Goal: Navigation & Orientation: Find specific page/section

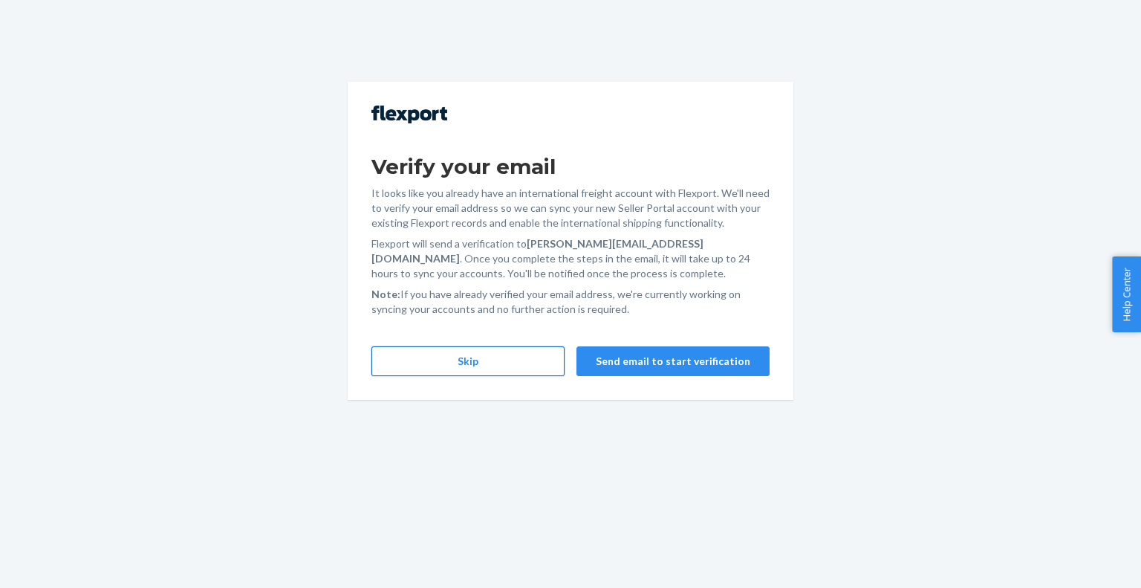
click at [505, 366] on button "Skip" at bounding box center [467, 361] width 193 height 30
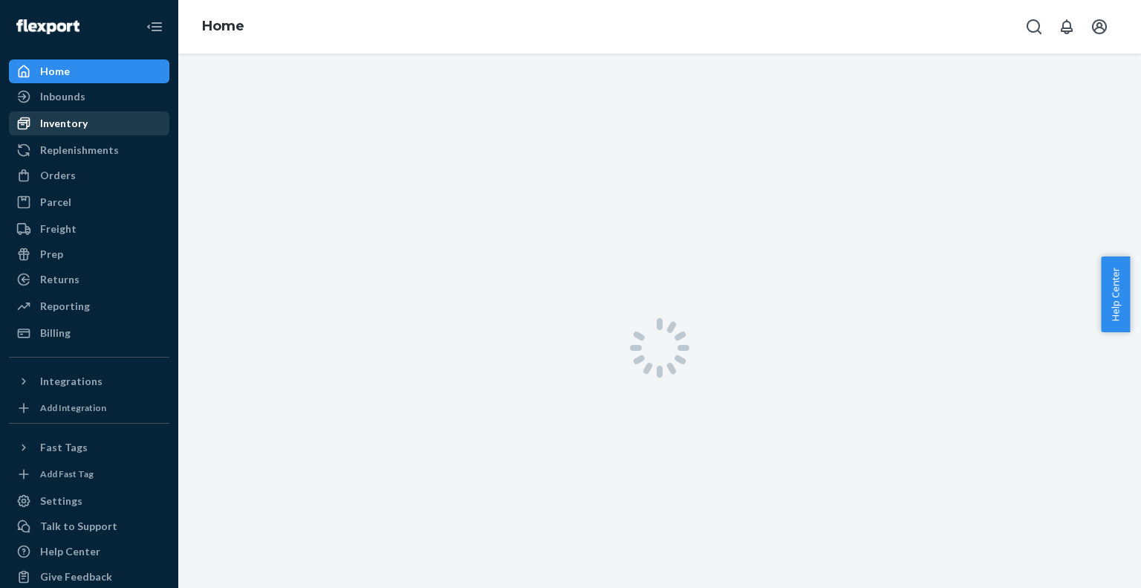
click at [45, 121] on div "Inventory" at bounding box center [64, 123] width 48 height 15
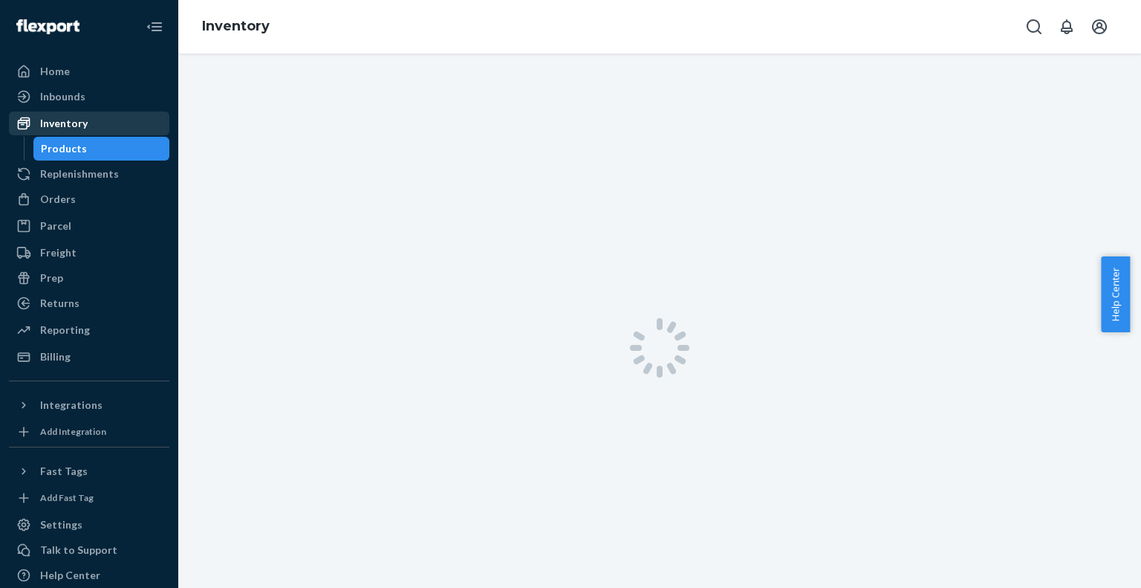
click at [79, 118] on div "Inventory" at bounding box center [64, 123] width 48 height 15
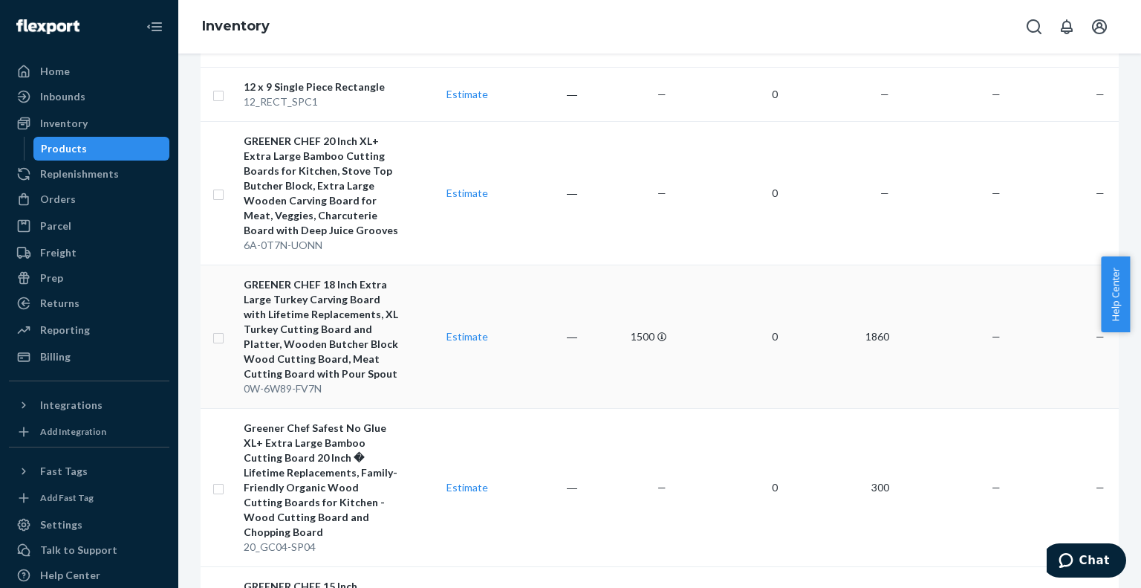
scroll to position [1114, 0]
